Goal: Transaction & Acquisition: Book appointment/travel/reservation

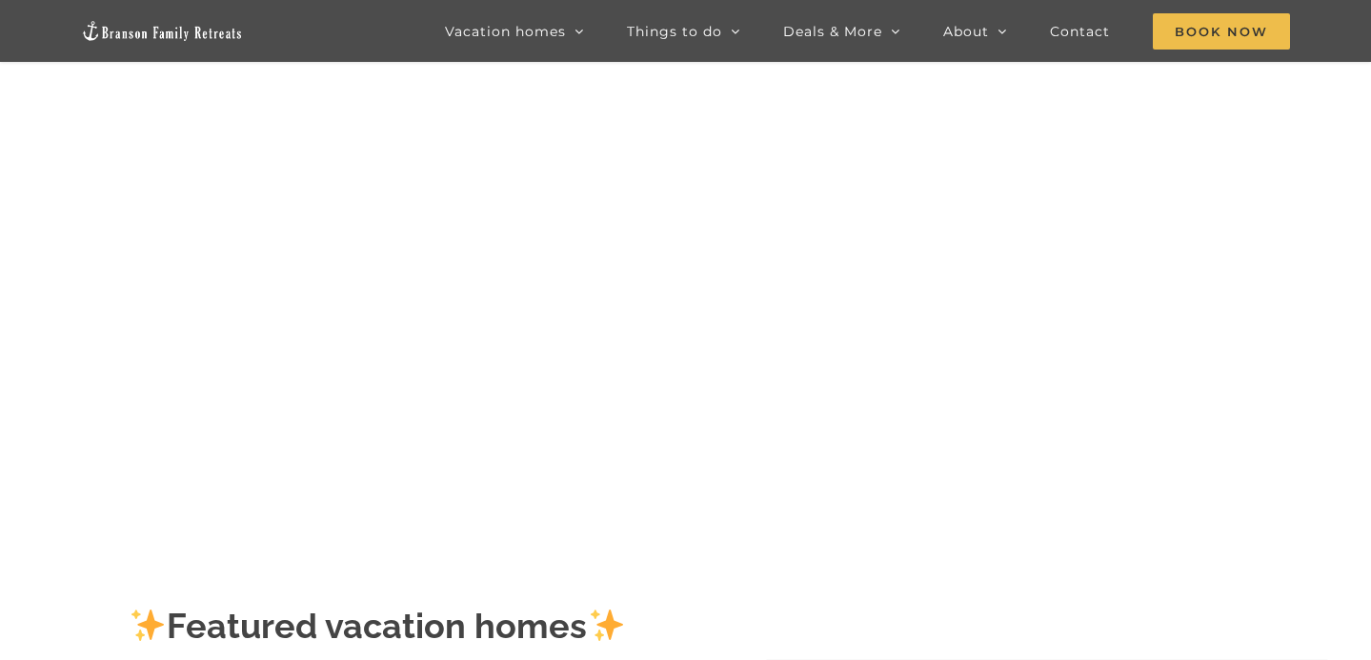
scroll to position [182, 0]
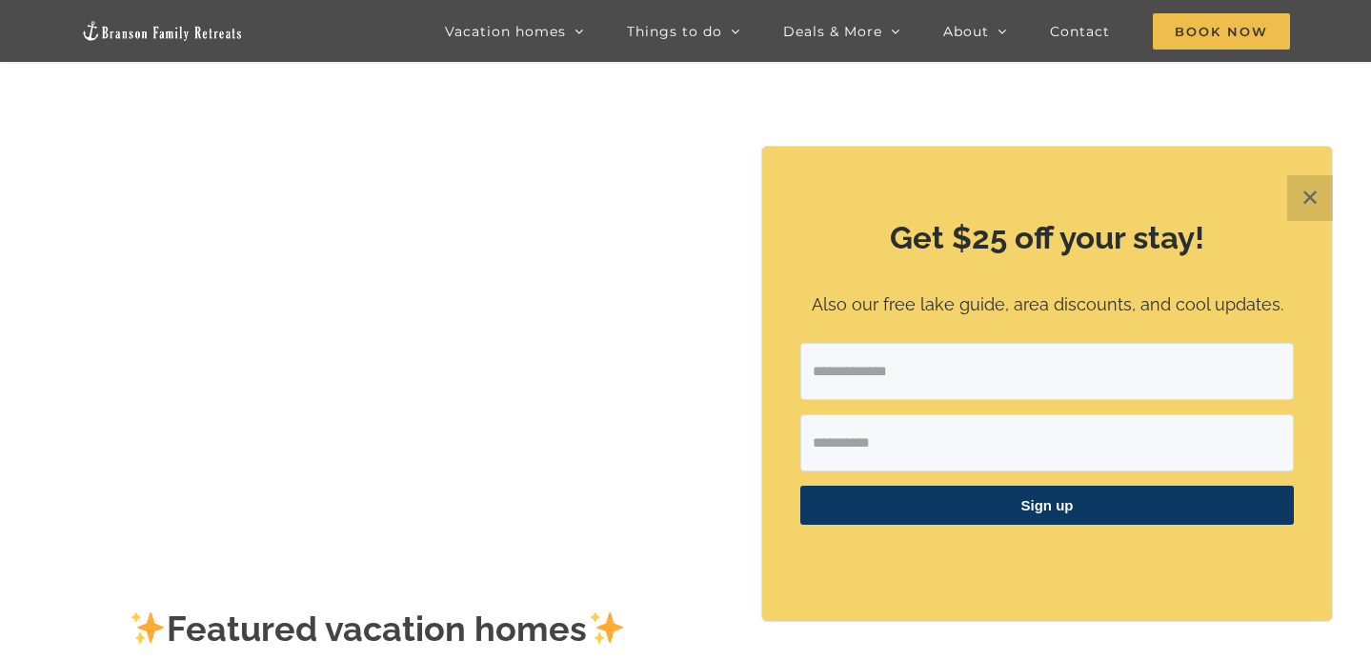
click at [1294, 202] on button "✕" at bounding box center [1310, 198] width 46 height 46
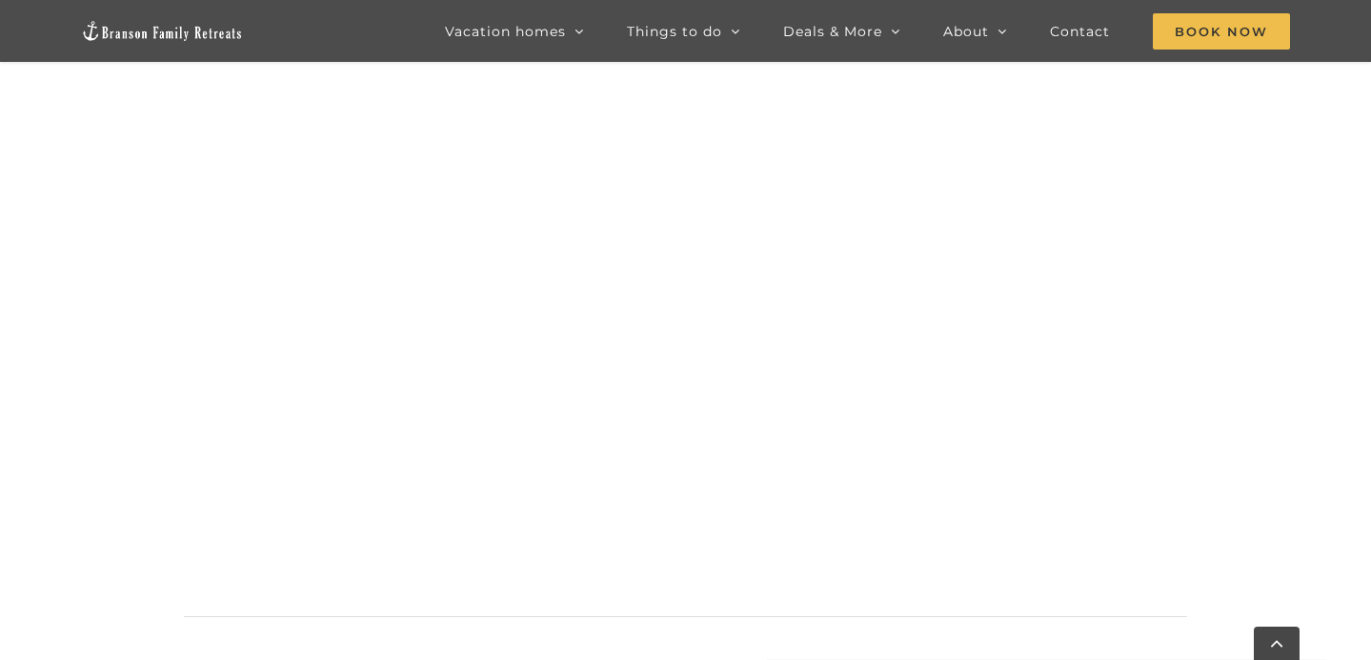
scroll to position [1062, 0]
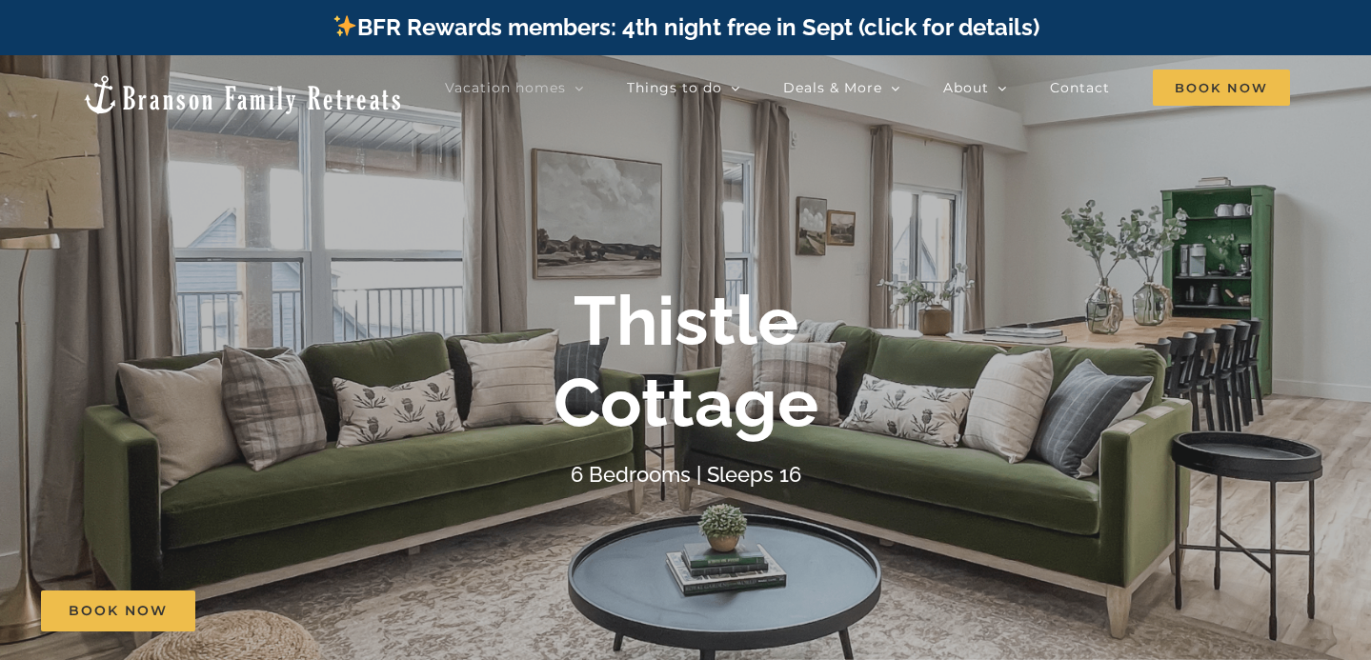
scroll to position [2, 0]
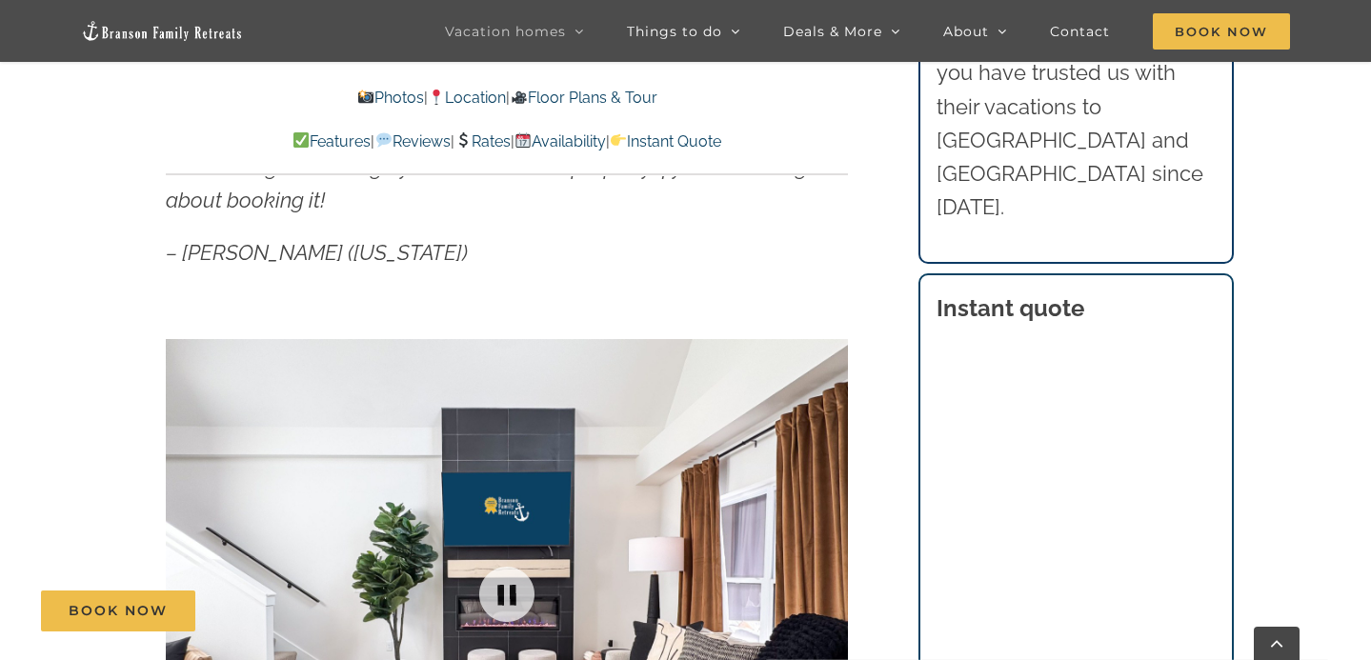
scroll to position [1203, 0]
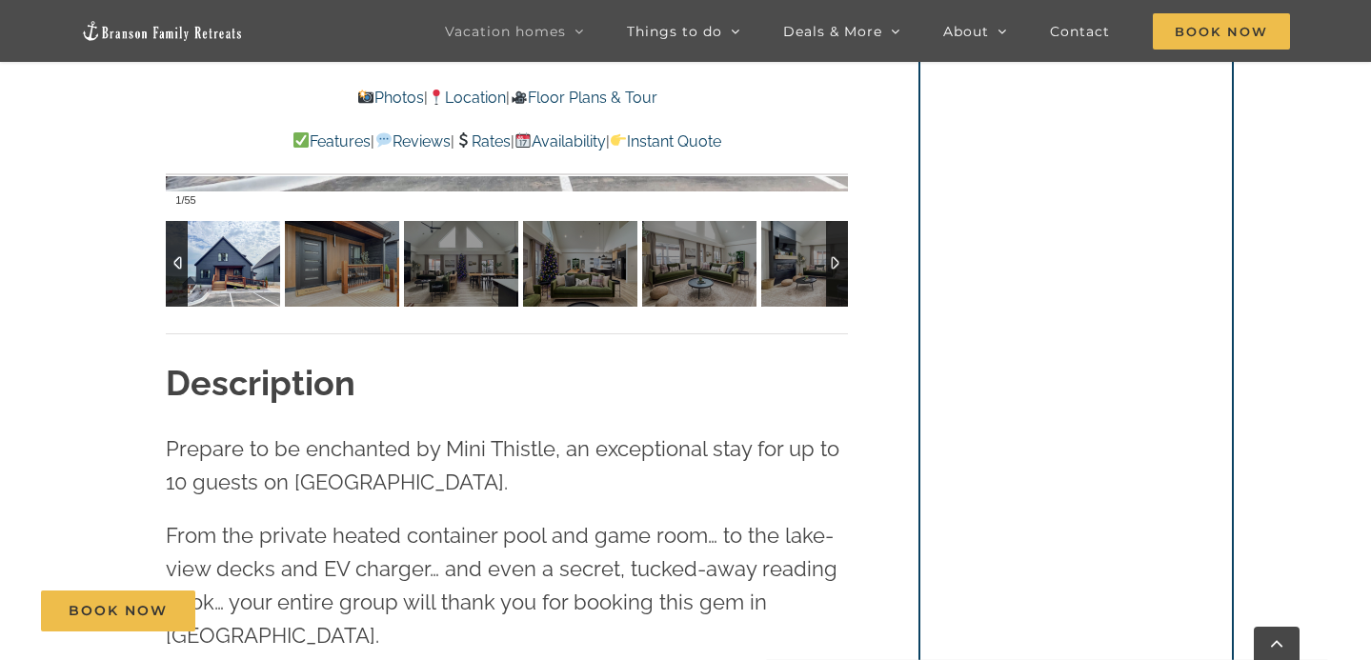
scroll to position [1788, 0]
